Goal: Use online tool/utility: Utilize a website feature to perform a specific function

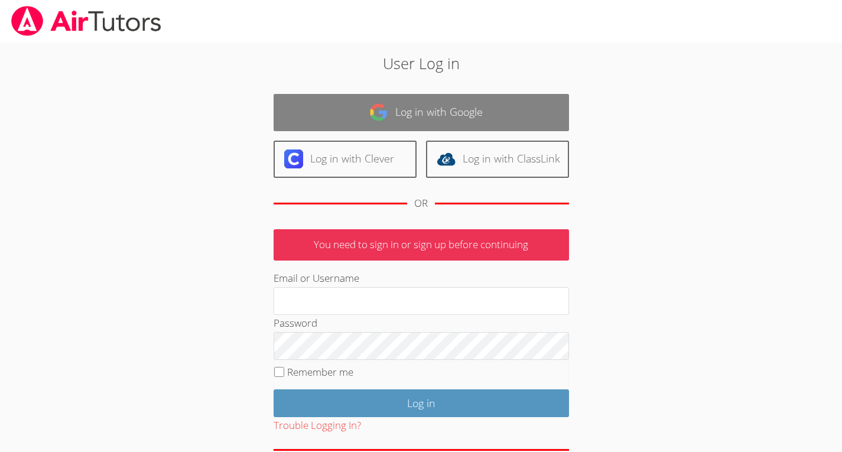
click at [456, 108] on link "Log in with Google" at bounding box center [422, 112] width 296 height 37
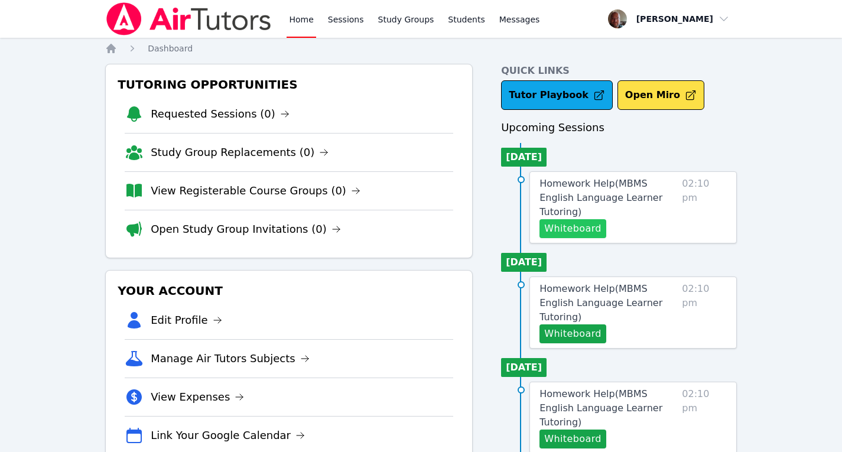
click at [575, 219] on button "Whiteboard" at bounding box center [573, 228] width 67 height 19
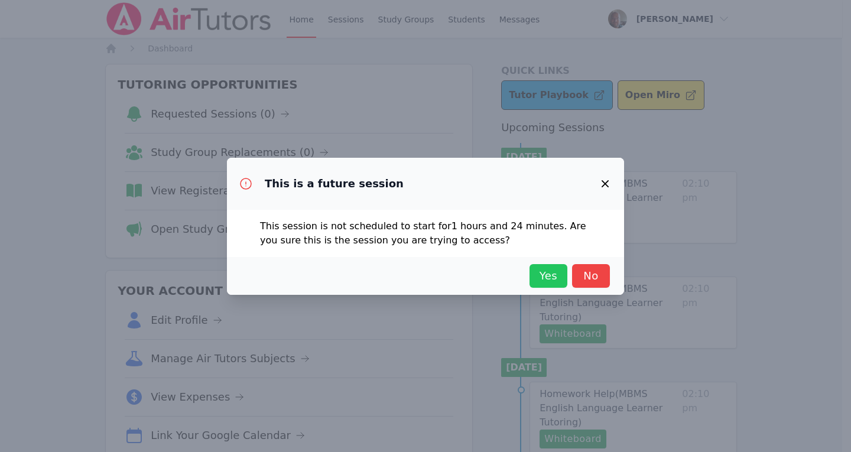
click at [546, 275] on span "Yes" at bounding box center [549, 276] width 26 height 17
